Goal: Transaction & Acquisition: Book appointment/travel/reservation

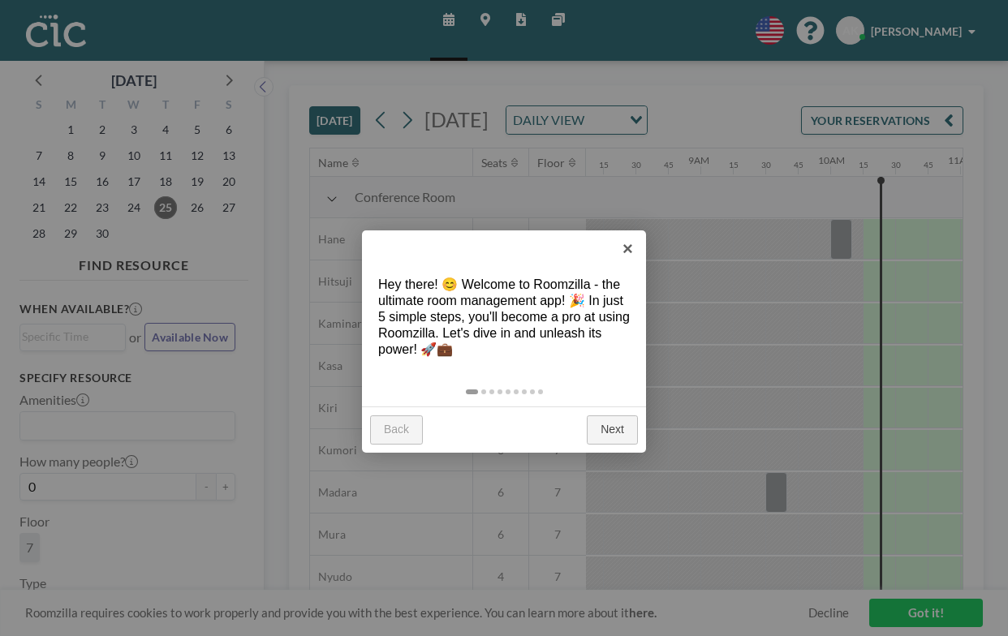
scroll to position [0, 1055]
click at [632, 244] on link "×" at bounding box center [628, 249] width 37 height 37
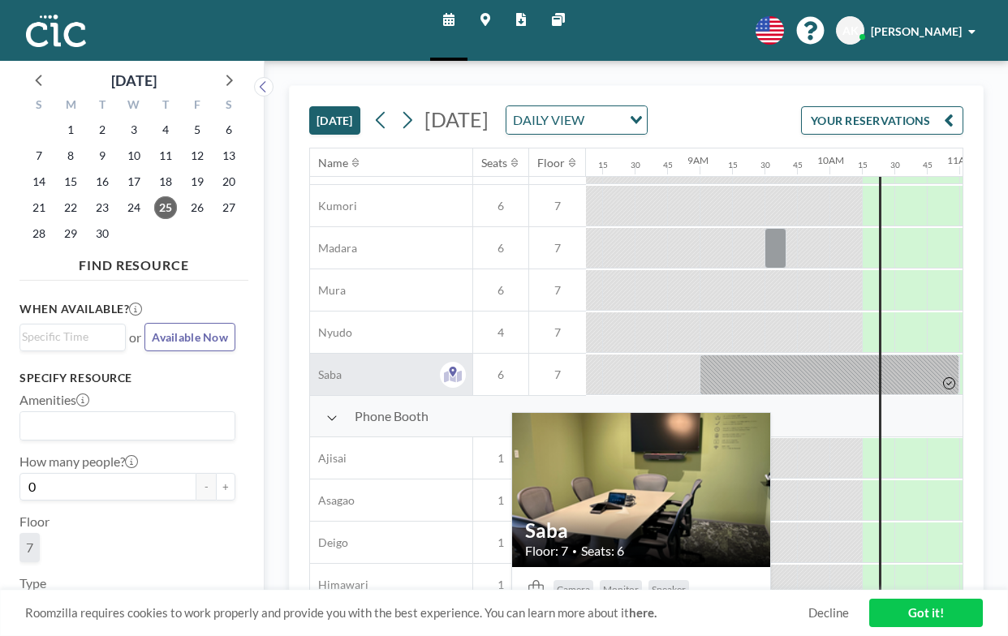
scroll to position [362, 1055]
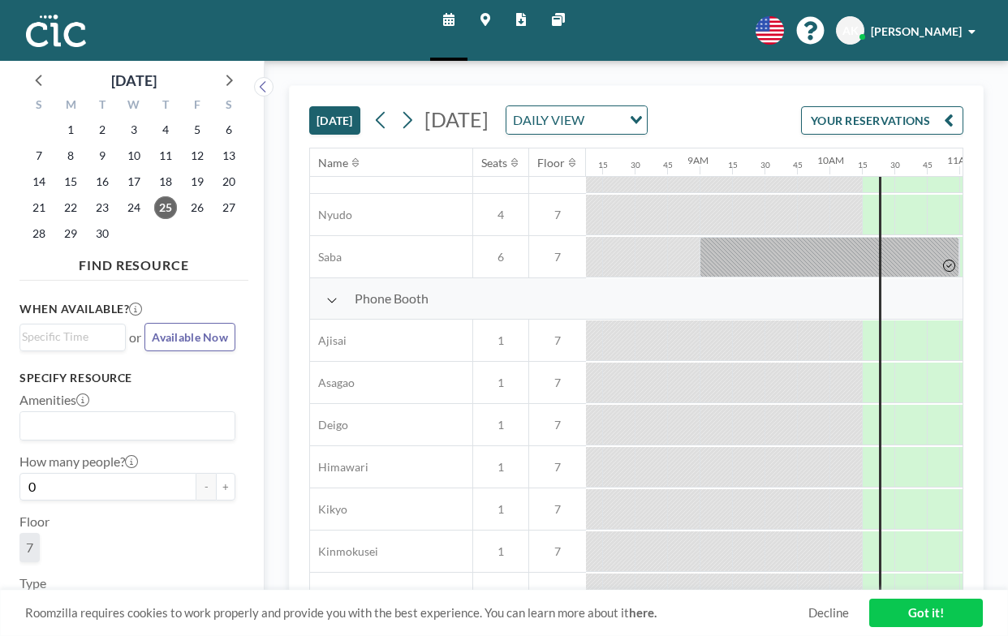
click at [486, 10] on link "Maps" at bounding box center [486, 30] width 36 height 61
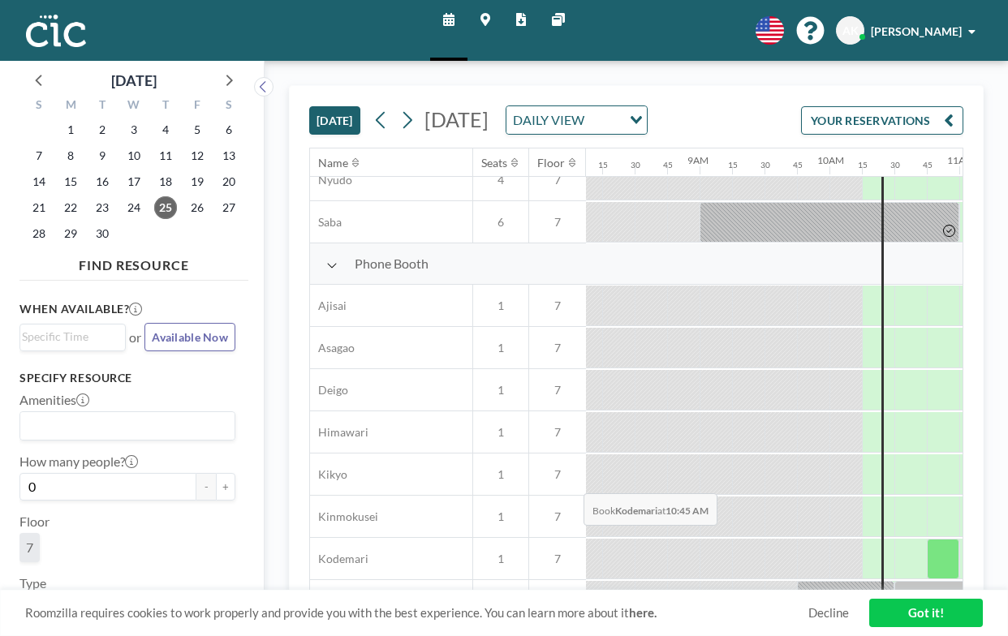
scroll to position [416, 1055]
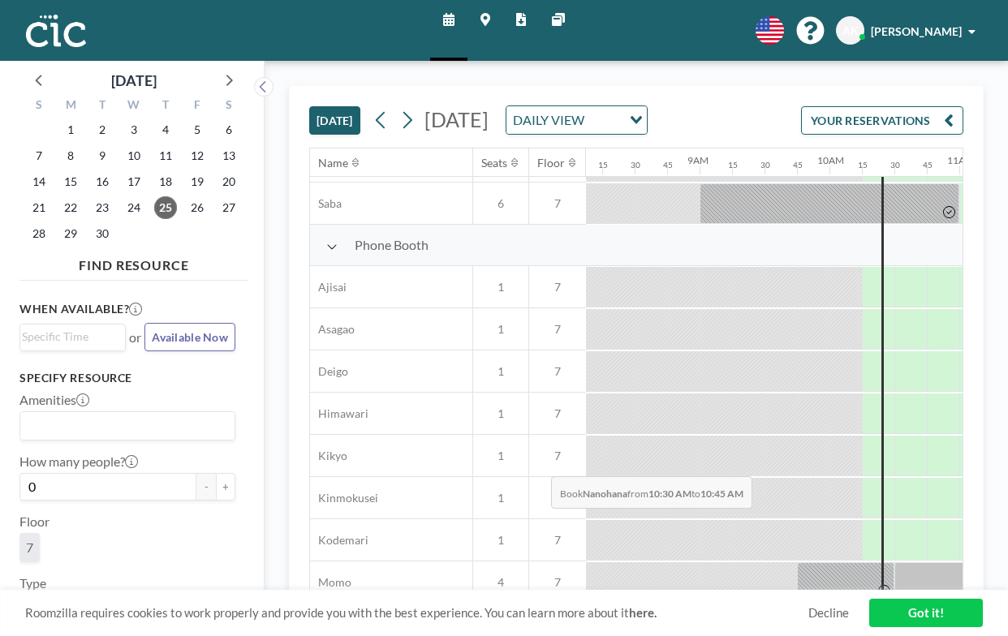
click at [895, 605] on div at bounding box center [911, 625] width 32 height 41
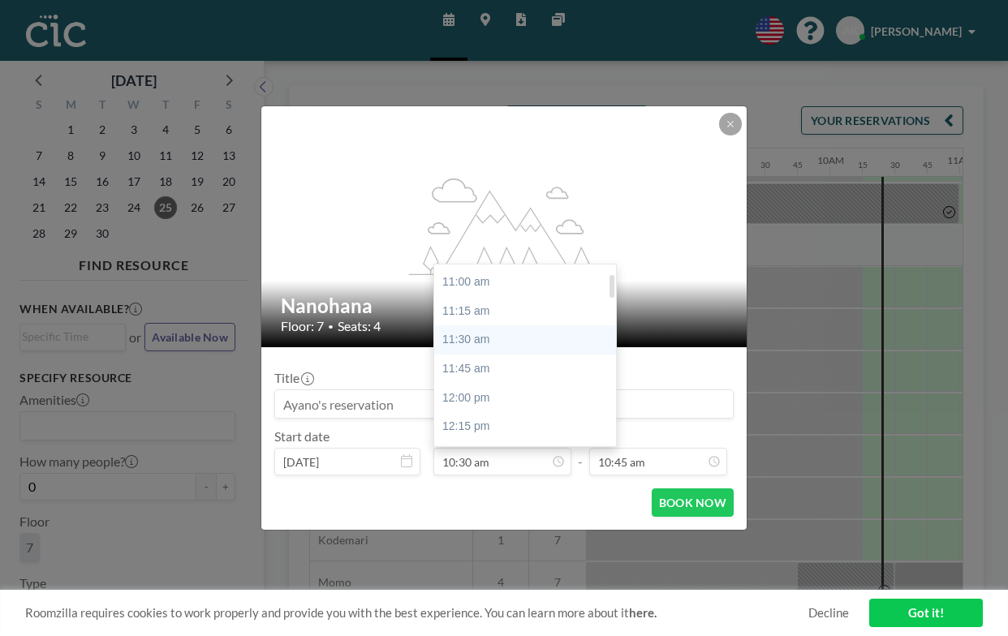
scroll to position [67, 0]
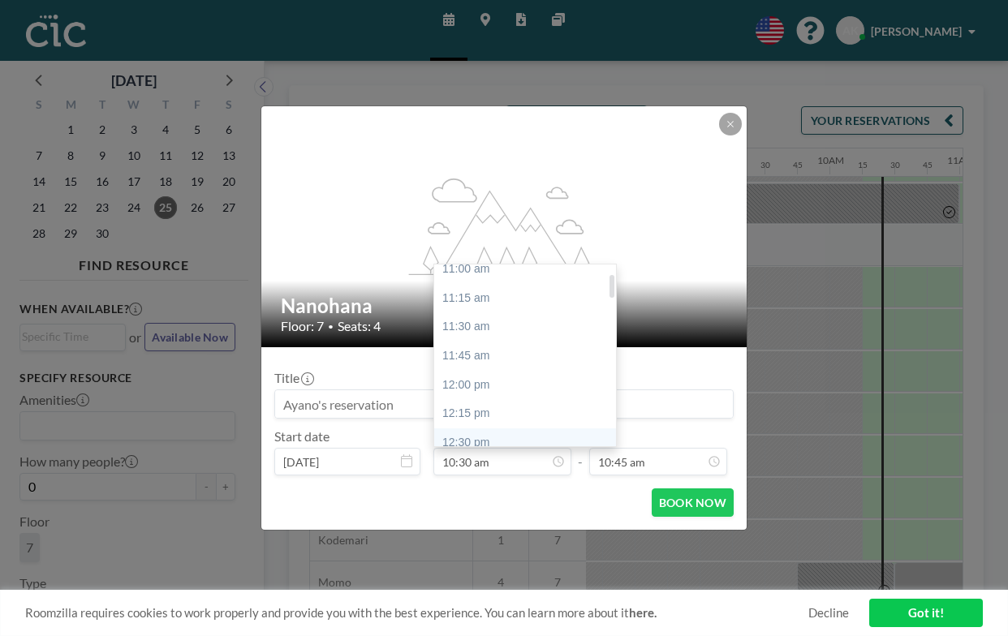
click at [494, 429] on div "12:30 pm" at bounding box center [525, 443] width 182 height 29
type input "12:30 pm"
type input "12:45 pm"
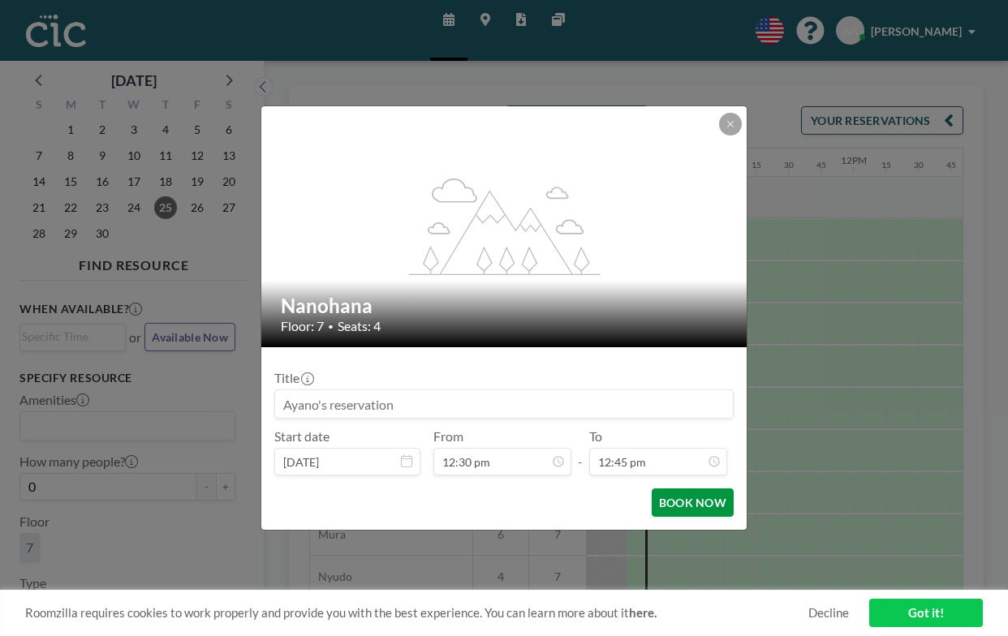
scroll to position [0, 1292]
click at [669, 489] on button "BOOK NOW" at bounding box center [693, 503] width 82 height 28
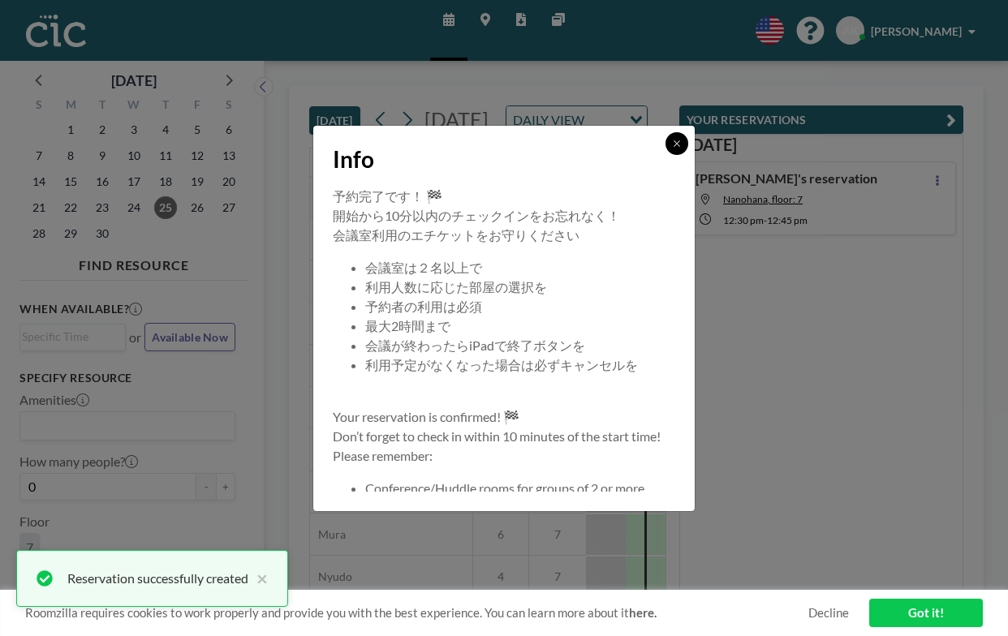
click at [666, 155] on button at bounding box center [677, 143] width 23 height 23
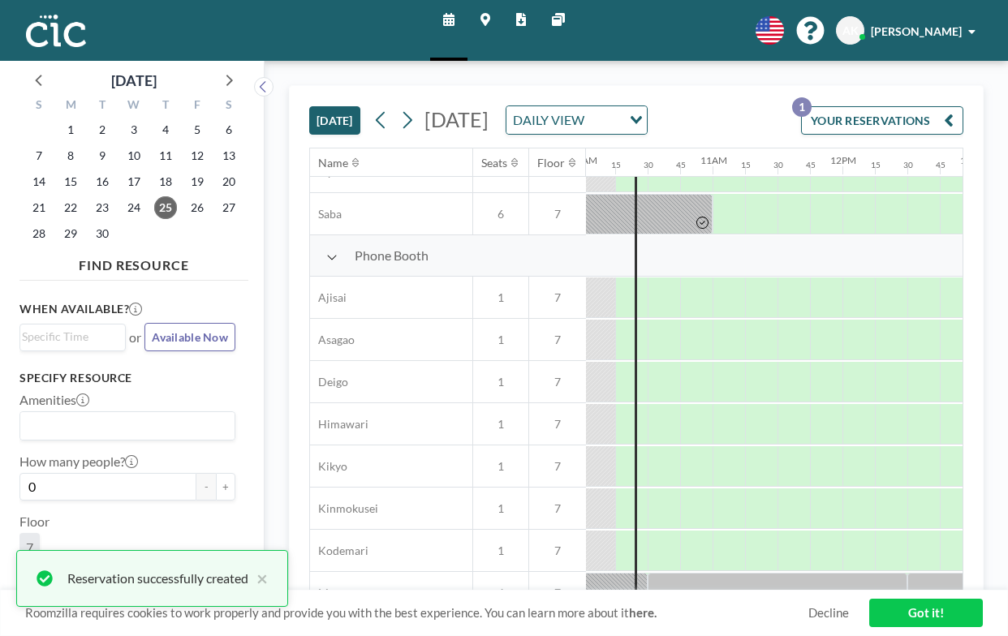
scroll to position [423, 1302]
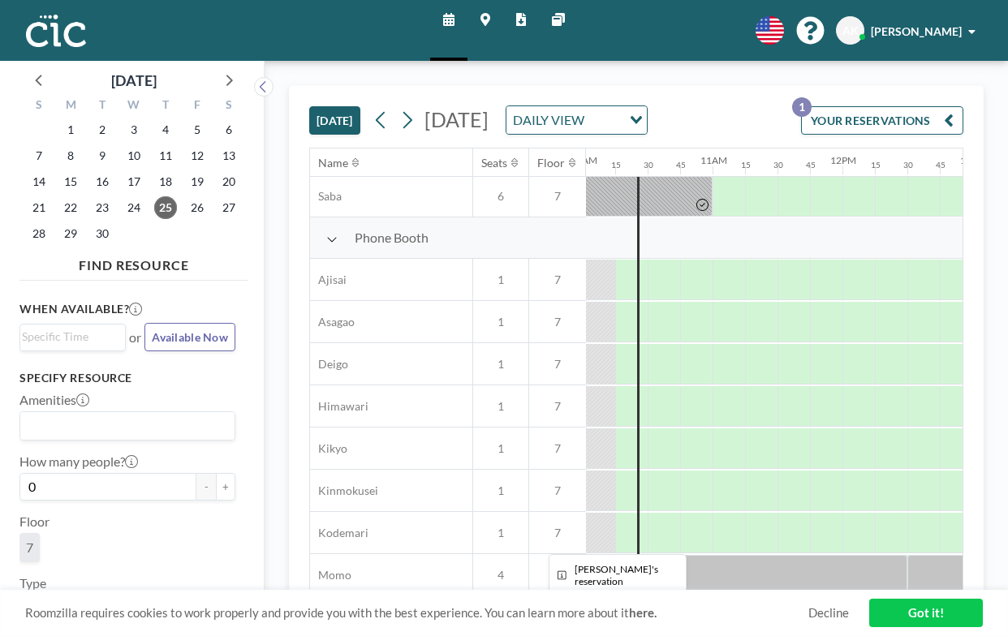
click at [908, 597] on div at bounding box center [924, 617] width 32 height 41
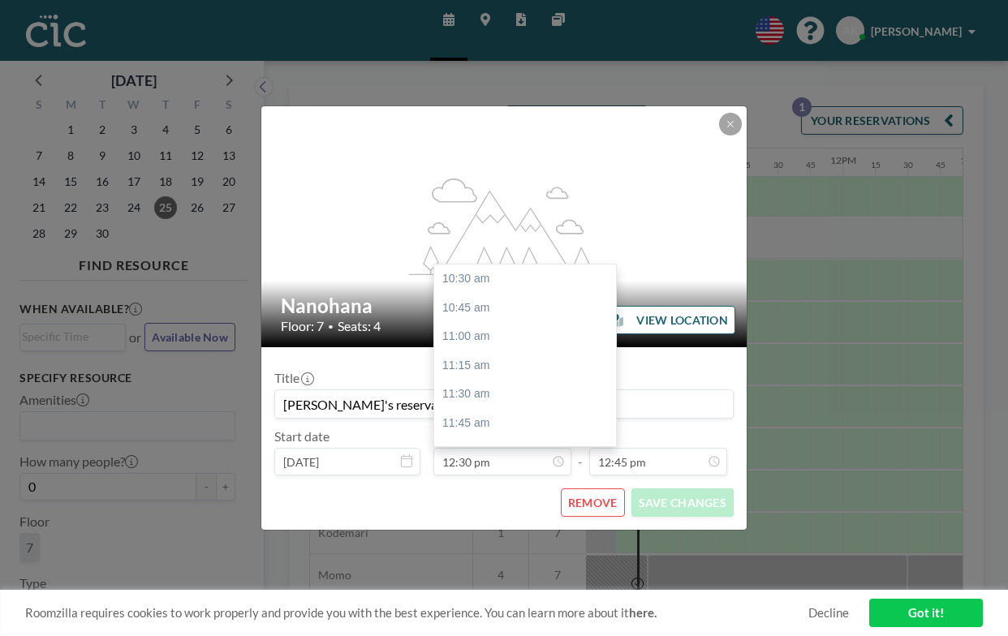
scroll to position [207, 0]
click at [499, 448] on input "12:30 pm" at bounding box center [502, 462] width 138 height 28
click at [511, 265] on div "10:30 am" at bounding box center [525, 279] width 182 height 29
type input "10:30 am"
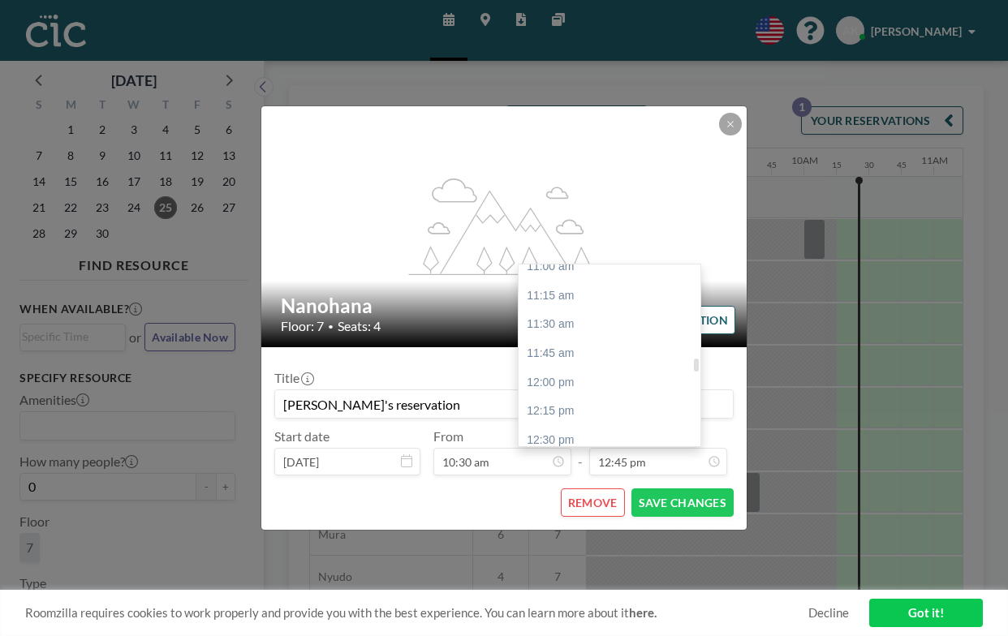
scroll to position [1276, 0]
click at [573, 433] on div "12:30 pm" at bounding box center [610, 447] width 182 height 29
type input "12:30 pm"
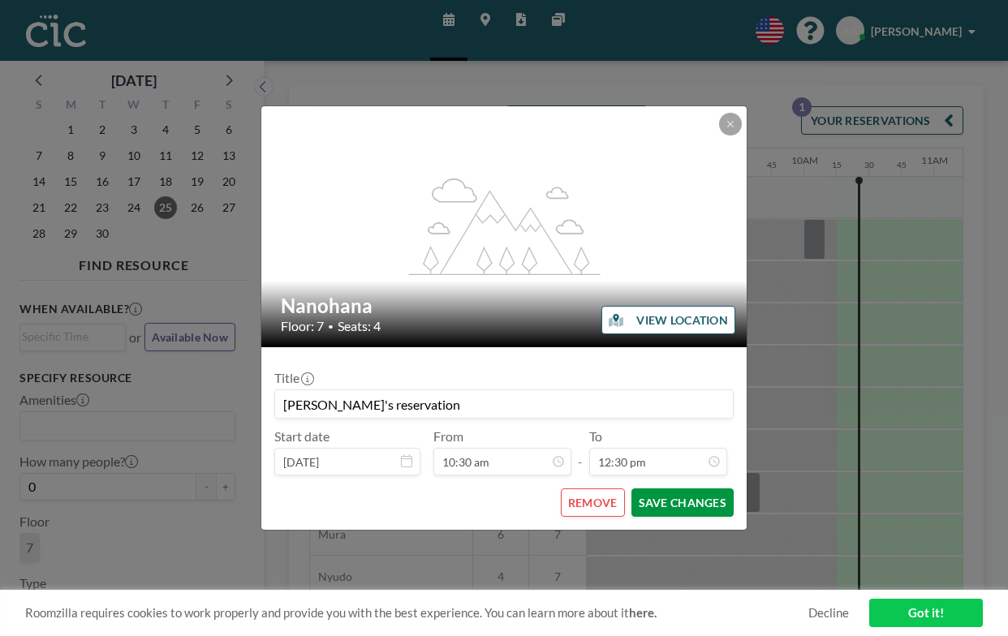
click at [644, 489] on button "SAVE CHANGES" at bounding box center [683, 503] width 102 height 28
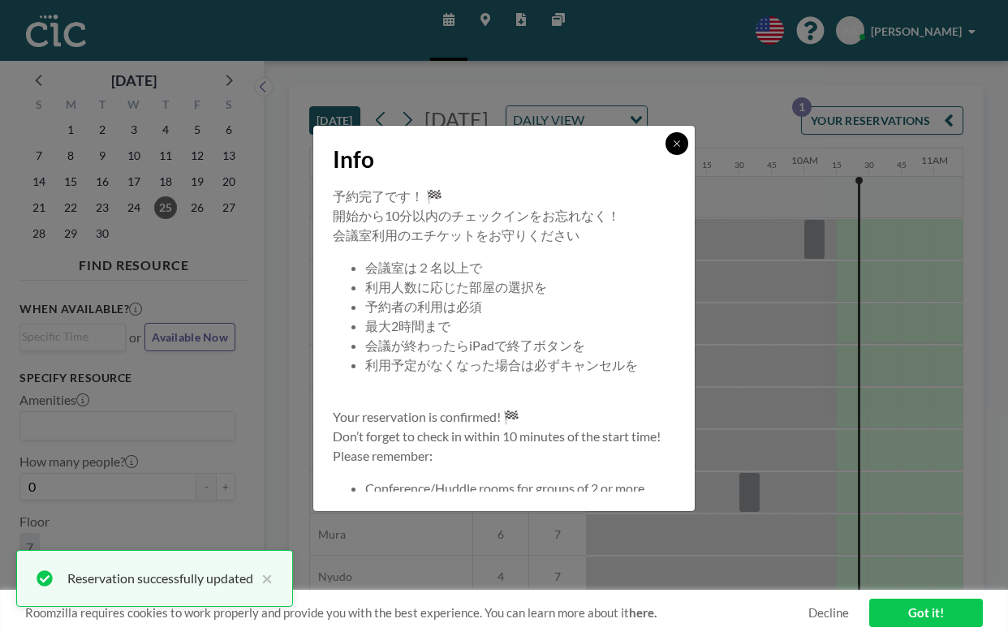
click at [672, 149] on icon at bounding box center [677, 144] width 10 height 10
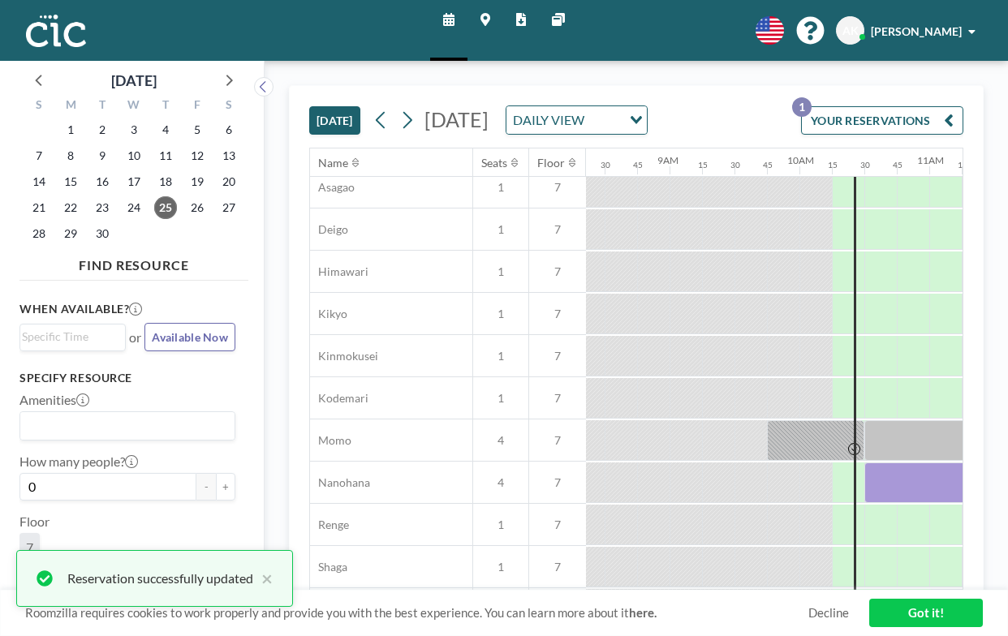
scroll to position [551, 1085]
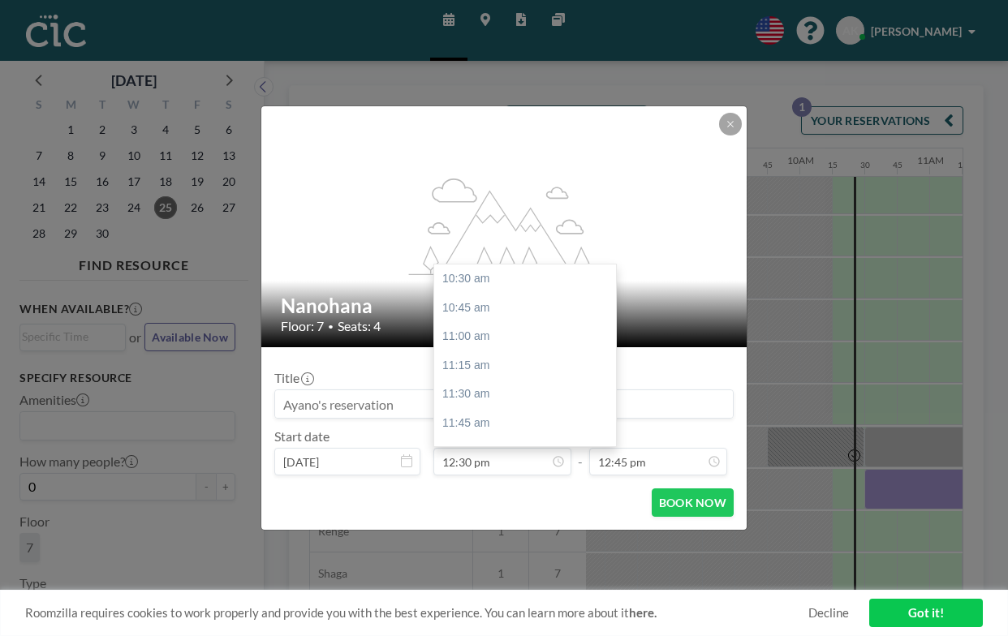
scroll to position [207, 0]
click at [516, 347] on div "01:00 pm" at bounding box center [525, 361] width 182 height 29
type input "01:00 pm"
type input "01:15 pm"
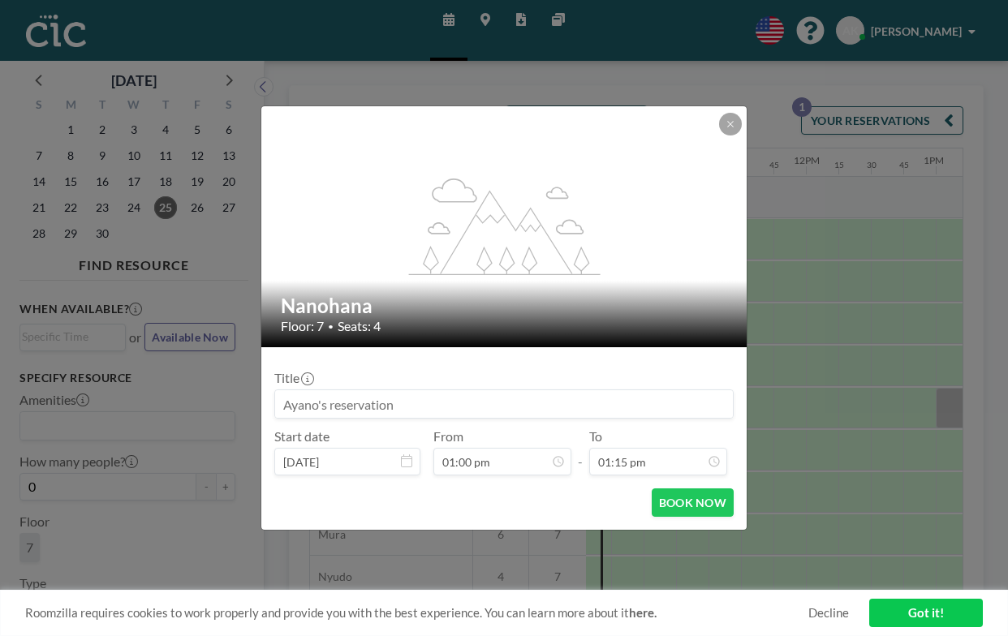
scroll to position [0, 1345]
drag, startPoint x: 669, startPoint y: 464, endPoint x: 708, endPoint y: 403, distance: 73.0
click at [708, 403] on div "flex-grow: 1.2; Nanohana Floor: 7 • Seats: 4 Title Start date Sep 25, 2025 From…" at bounding box center [504, 318] width 1008 height 636
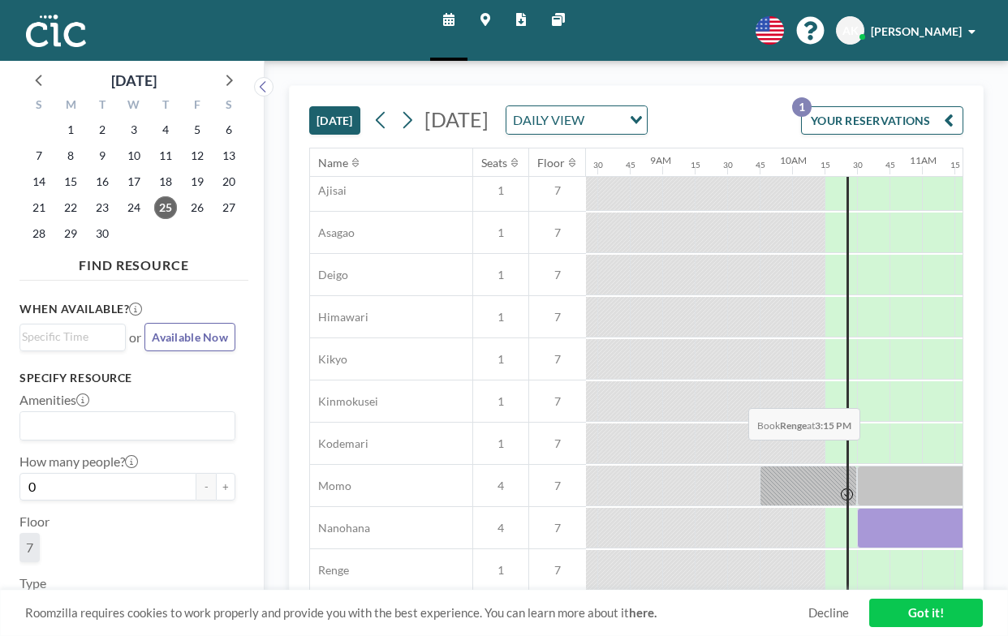
scroll to position [512, 1027]
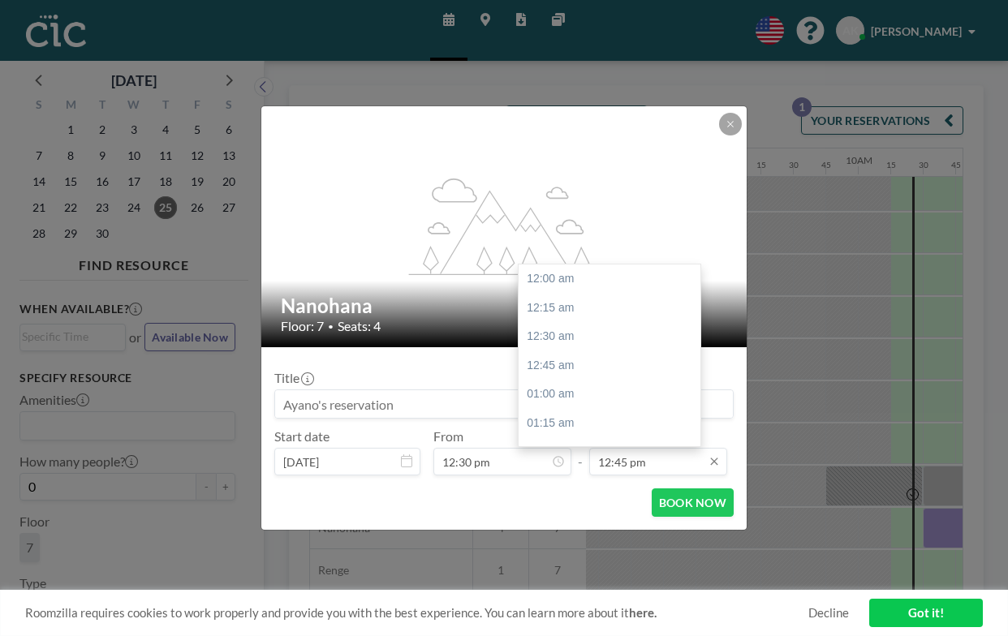
scroll to position [1322, 0]
click at [582, 446] on div "01:00 pm" at bounding box center [610, 460] width 182 height 29
type input "01:00 pm"
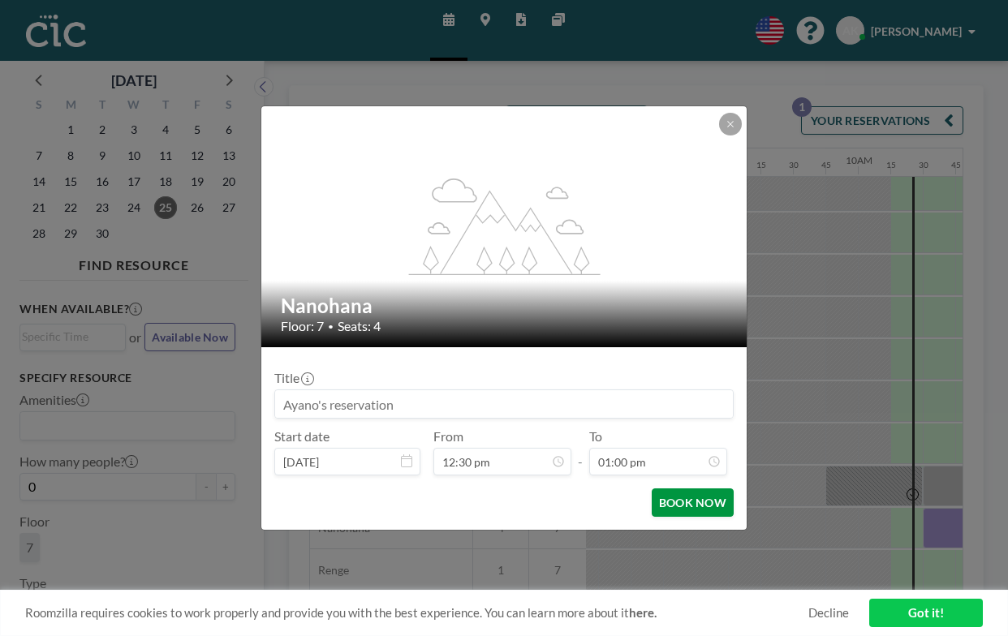
scroll to position [1348, 0]
click at [652, 489] on button "BOOK NOW" at bounding box center [693, 503] width 82 height 28
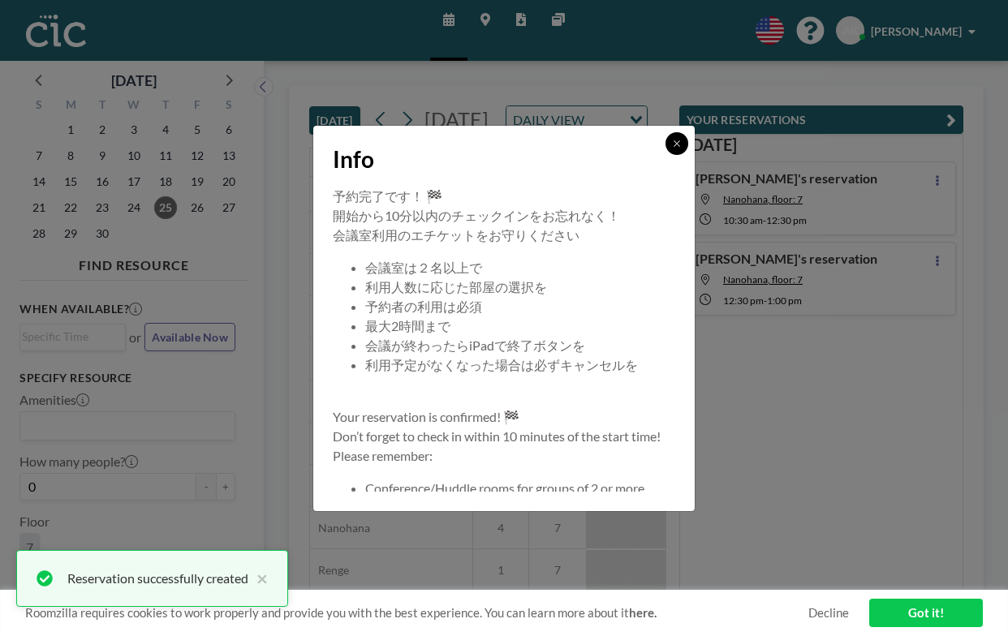
click at [674, 146] on icon at bounding box center [677, 143] width 6 height 6
